Goal: Entertainment & Leisure: Consume media (video, audio)

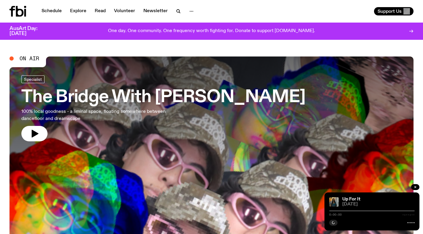
click at [204, 93] on h3 "The Bridge With [PERSON_NAME]" at bounding box center [163, 97] width 284 height 17
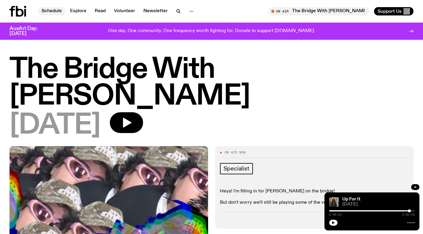
click at [57, 12] on link "Schedule" at bounding box center [51, 11] width 27 height 8
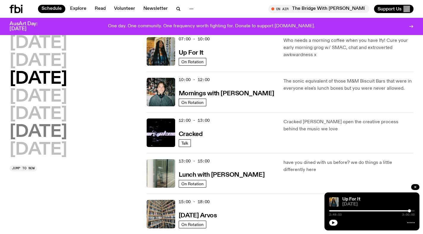
scroll to position [67, 0]
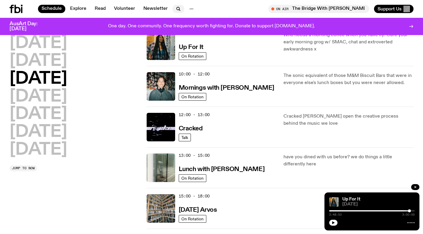
click at [176, 8] on icon "button" at bounding box center [178, 8] width 7 height 7
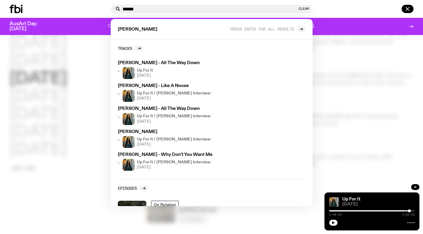
type input "******"
click at [386, 62] on div at bounding box center [211, 117] width 423 height 234
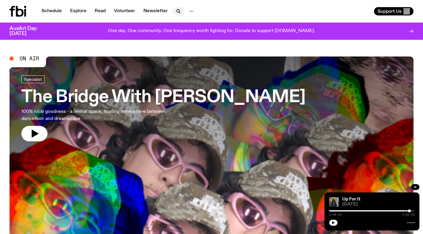
click at [175, 12] on icon "button" at bounding box center [178, 11] width 7 height 7
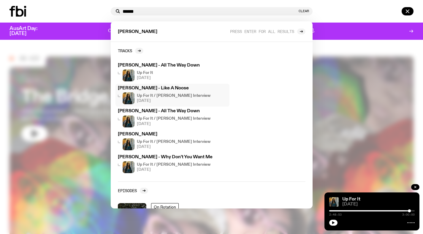
type input "******"
click at [178, 94] on h4 "Up For It / [PERSON_NAME] Interview" at bounding box center [174, 96] width 74 height 4
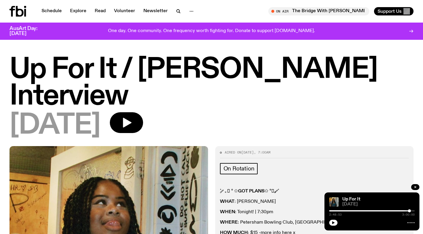
click at [12, 12] on icon at bounding box center [13, 11] width 6 height 11
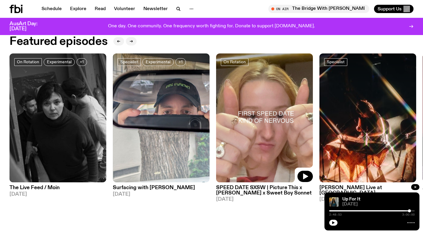
scroll to position [271, 0]
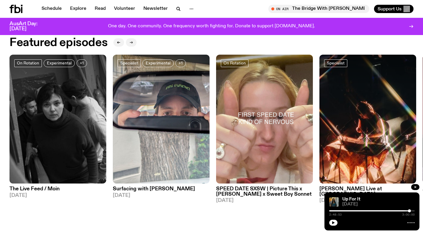
click at [133, 42] on button "button" at bounding box center [131, 42] width 11 height 8
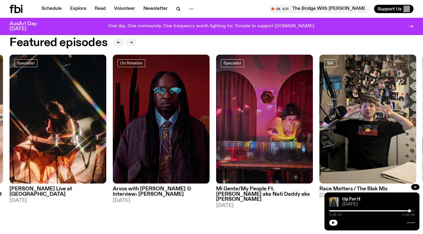
click at [133, 42] on button "button" at bounding box center [131, 42] width 11 height 8
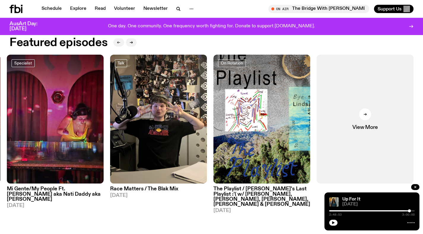
click at [118, 44] on button "button" at bounding box center [118, 42] width 11 height 8
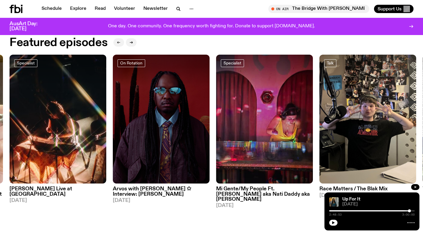
click at [118, 44] on button "button" at bounding box center [118, 42] width 11 height 8
